Goal: Information Seeking & Learning: Learn about a topic

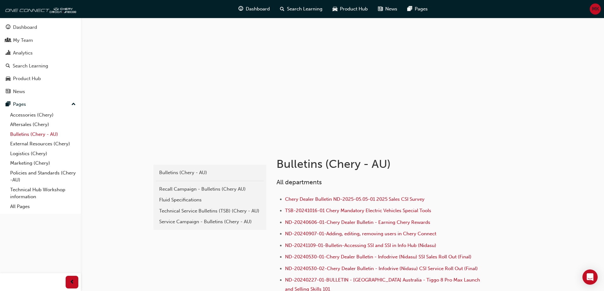
click at [39, 137] on link "Bulletins (Chery - AU)" at bounding box center [43, 135] width 71 height 10
click at [202, 212] on div "Technical Service Bulletins (TSB) (Chery - AU)" at bounding box center [209, 211] width 101 height 7
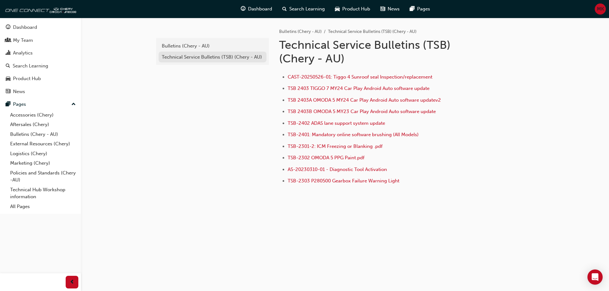
click at [227, 56] on div "Technical Service Bulletins (TSB) (Chery - AU)" at bounding box center [212, 57] width 101 height 7
click at [193, 44] on div "Bulletins (Chery - AU)" at bounding box center [212, 45] width 101 height 7
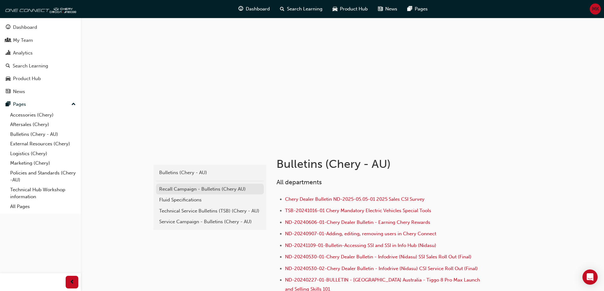
click at [178, 189] on div "Recall Campaign - Bulletins (Chery AU)" at bounding box center [209, 189] width 101 height 7
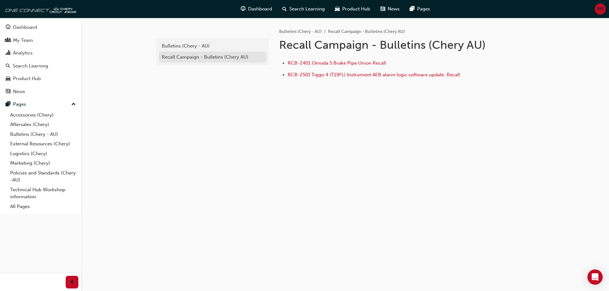
click at [184, 58] on div "Recall Campaign - Bulletins (Chery AU)" at bounding box center [212, 57] width 101 height 7
click at [190, 45] on div "Bulletins (Chery - AU)" at bounding box center [212, 45] width 101 height 7
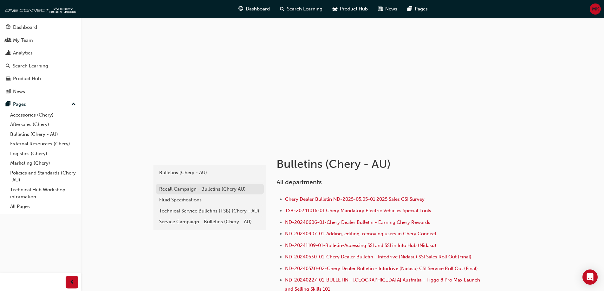
click at [178, 187] on div "Recall Campaign - Bulletins (Chery AU)" at bounding box center [209, 189] width 101 height 7
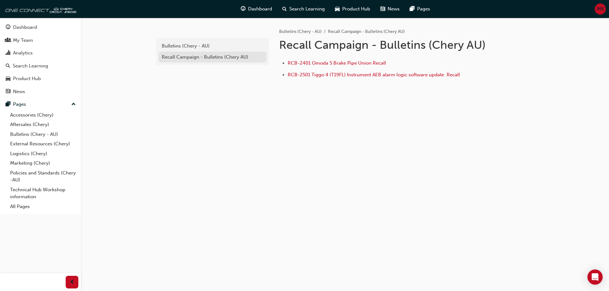
click at [198, 55] on div "Recall Campaign - Bulletins (Chery AU)" at bounding box center [212, 57] width 101 height 7
click at [189, 45] on div "Bulletins (Chery - AU)" at bounding box center [212, 45] width 101 height 7
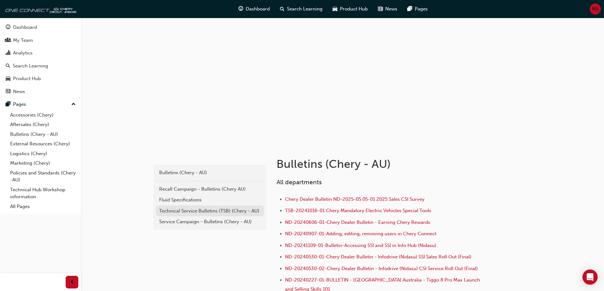
click at [191, 209] on div "Technical Service Bulletins (TSB) (Chery - AU)" at bounding box center [209, 211] width 101 height 7
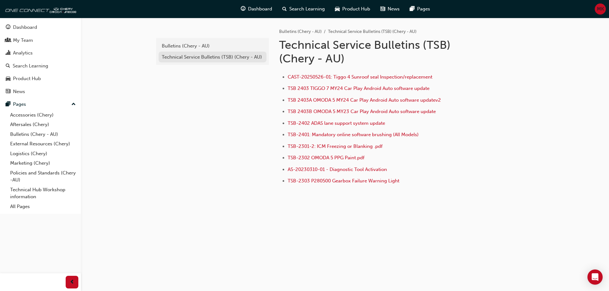
click at [191, 55] on div "Technical Service Bulletins (TSB) (Chery - AU)" at bounding box center [212, 57] width 101 height 7
click at [189, 46] on div "Bulletins (Chery - AU)" at bounding box center [212, 45] width 101 height 7
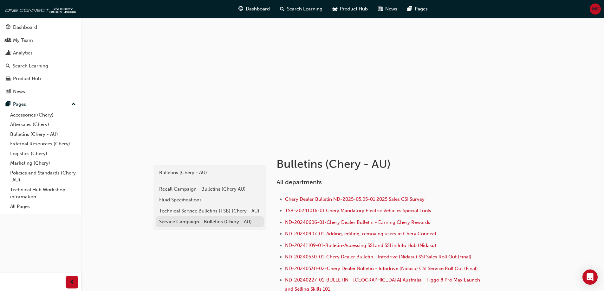
click at [210, 223] on div "Service Campaign - Bulletins (Chery - AU)" at bounding box center [209, 221] width 101 height 7
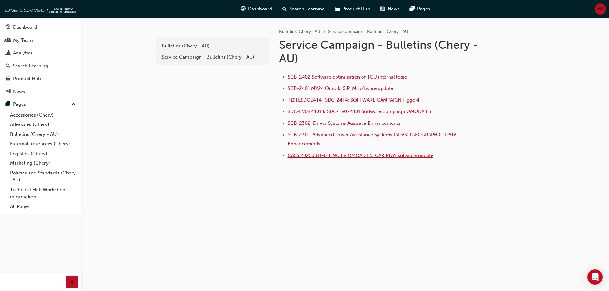
click at [336, 153] on span "CASS 20250811-0 T19C EV OMOAD E5 CAR PLAY software update" at bounding box center [359, 156] width 145 height 6
